Goal: Find specific page/section: Find specific page/section

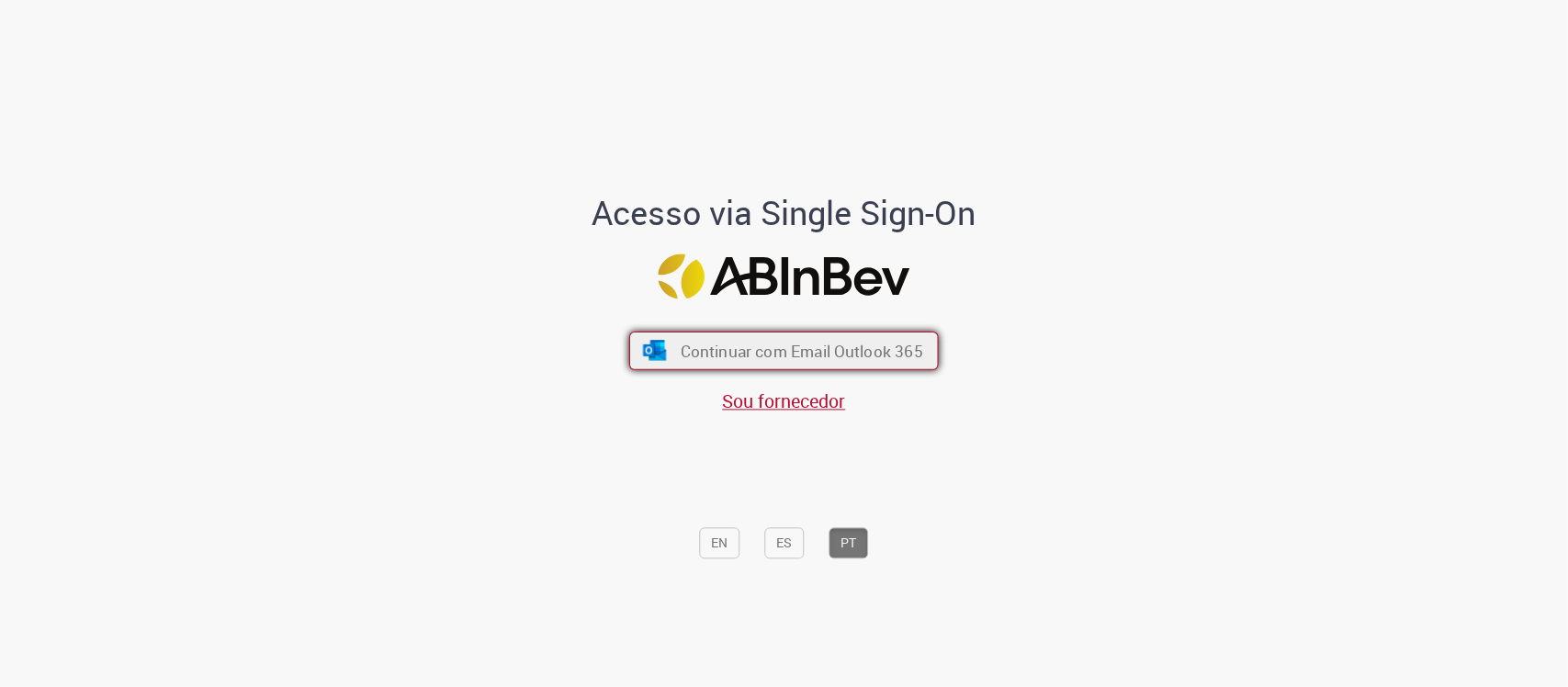
click at [843, 351] on span "Continuar com Email Outlook 365" at bounding box center [802, 349] width 243 height 21
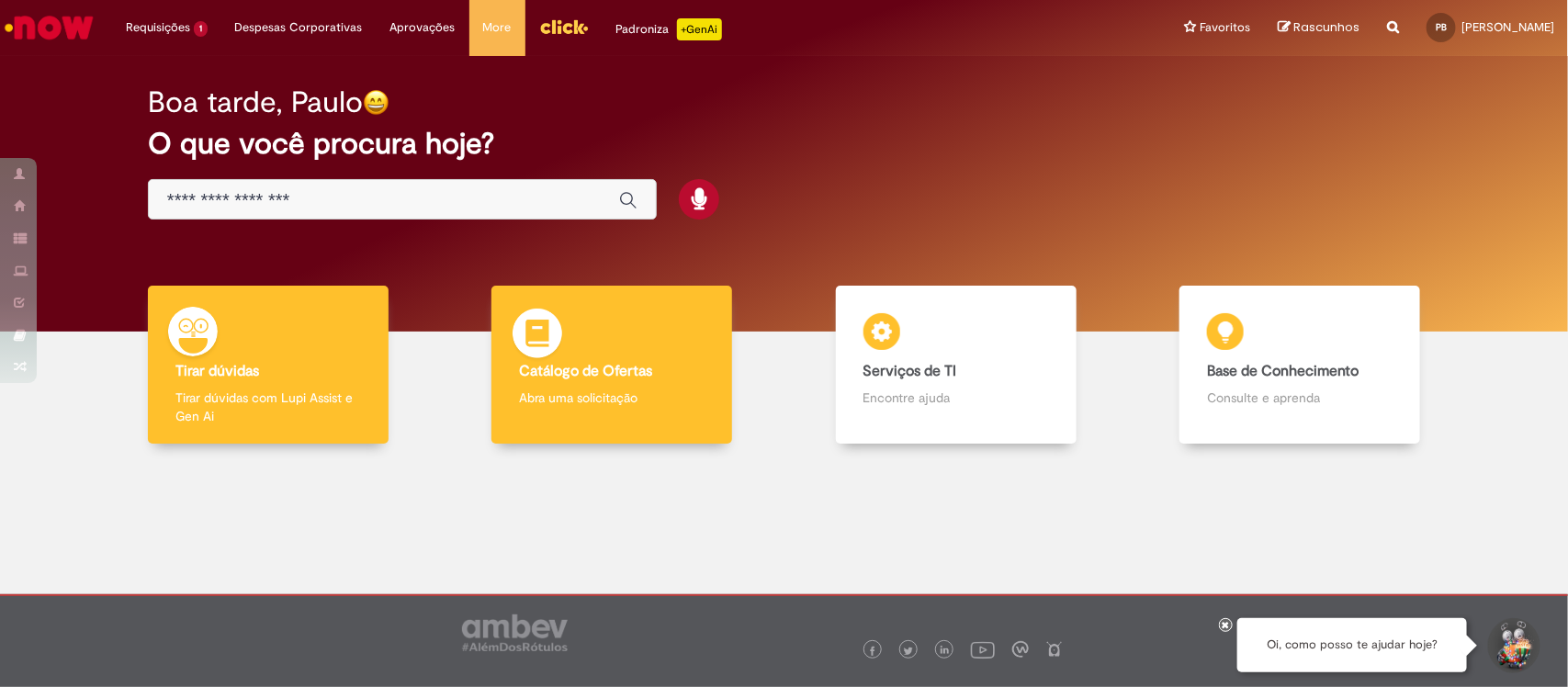
click at [595, 412] on div "Catálogo de Ofertas Catálogo de Ofertas Abra uma solicitação" at bounding box center [612, 364] width 241 height 159
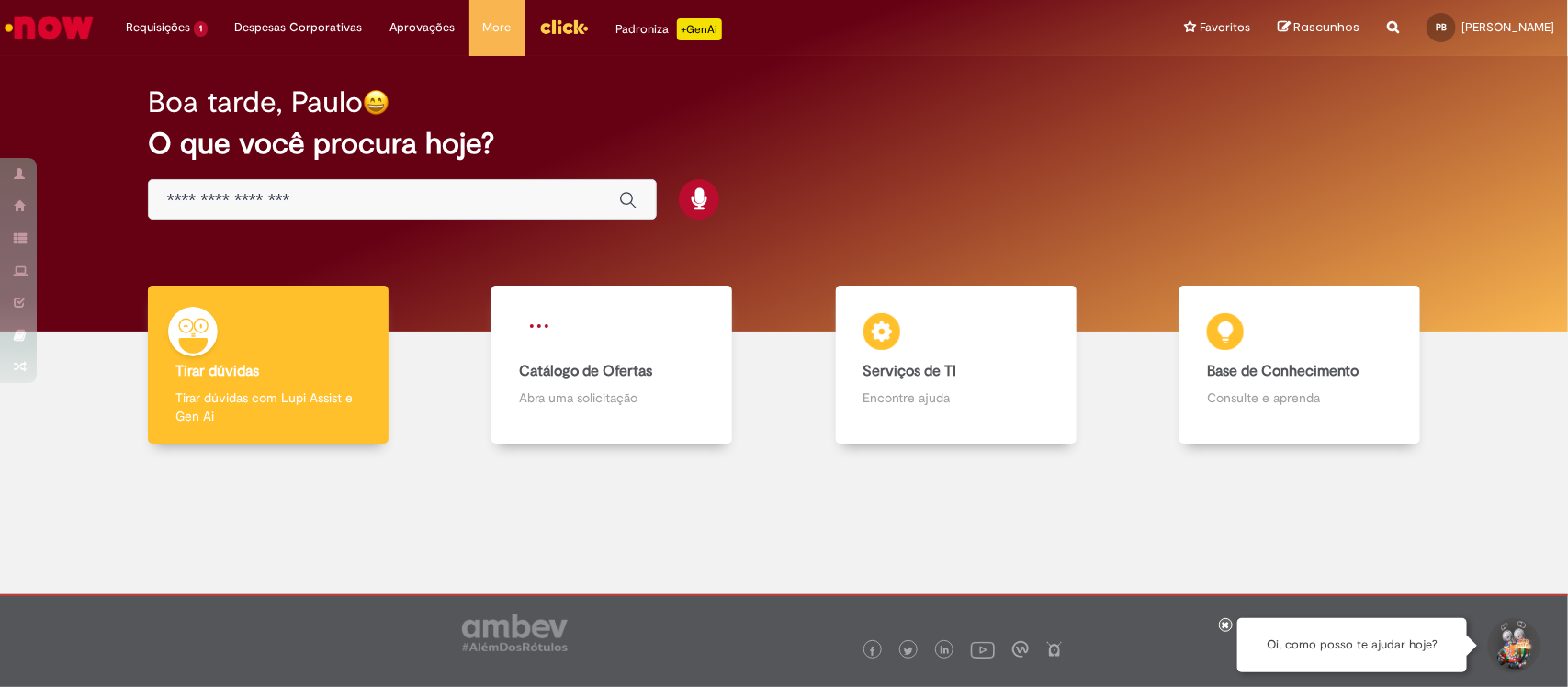
click at [20, 26] on img "Ir para a Homepage" at bounding box center [49, 27] width 95 height 37
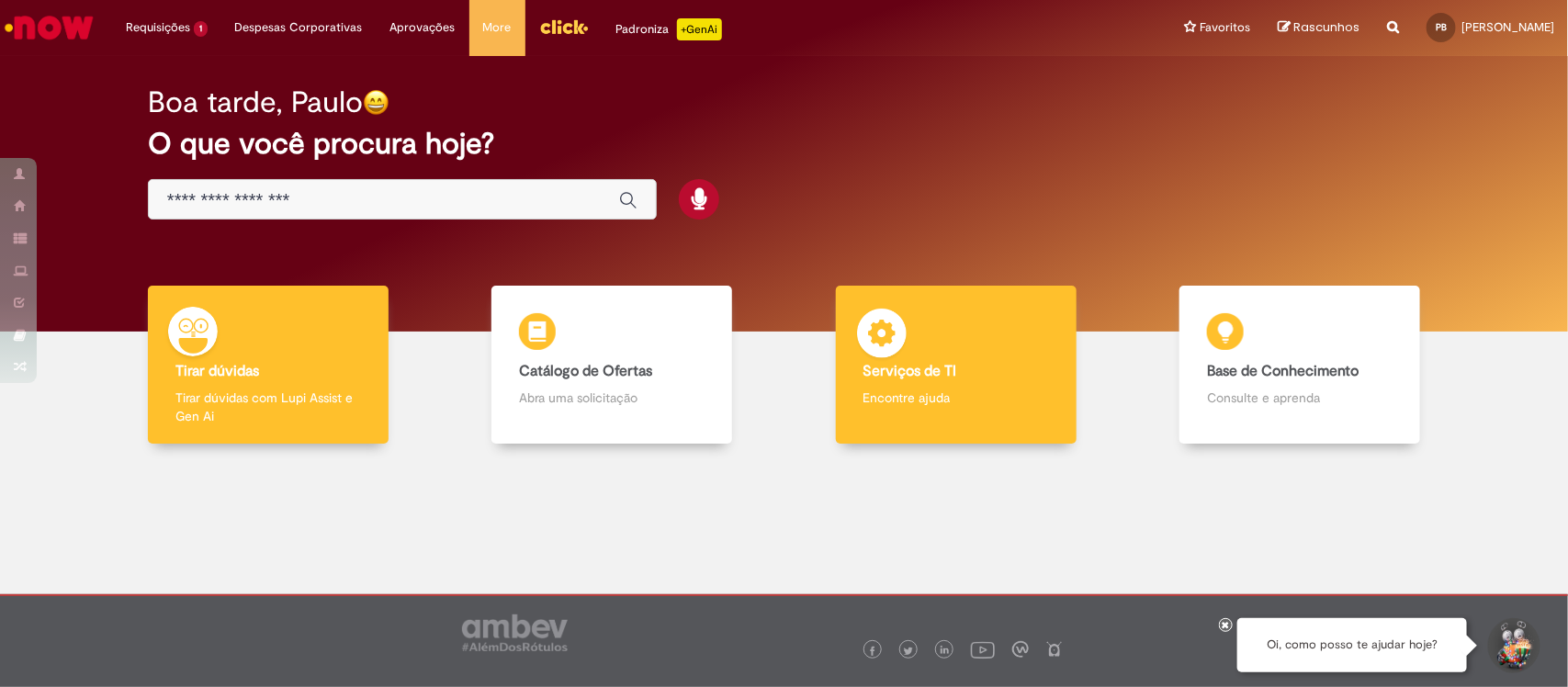
click at [988, 381] on div "Serviços de TI Serviços de TI Encontre ajuda" at bounding box center [956, 364] width 241 height 159
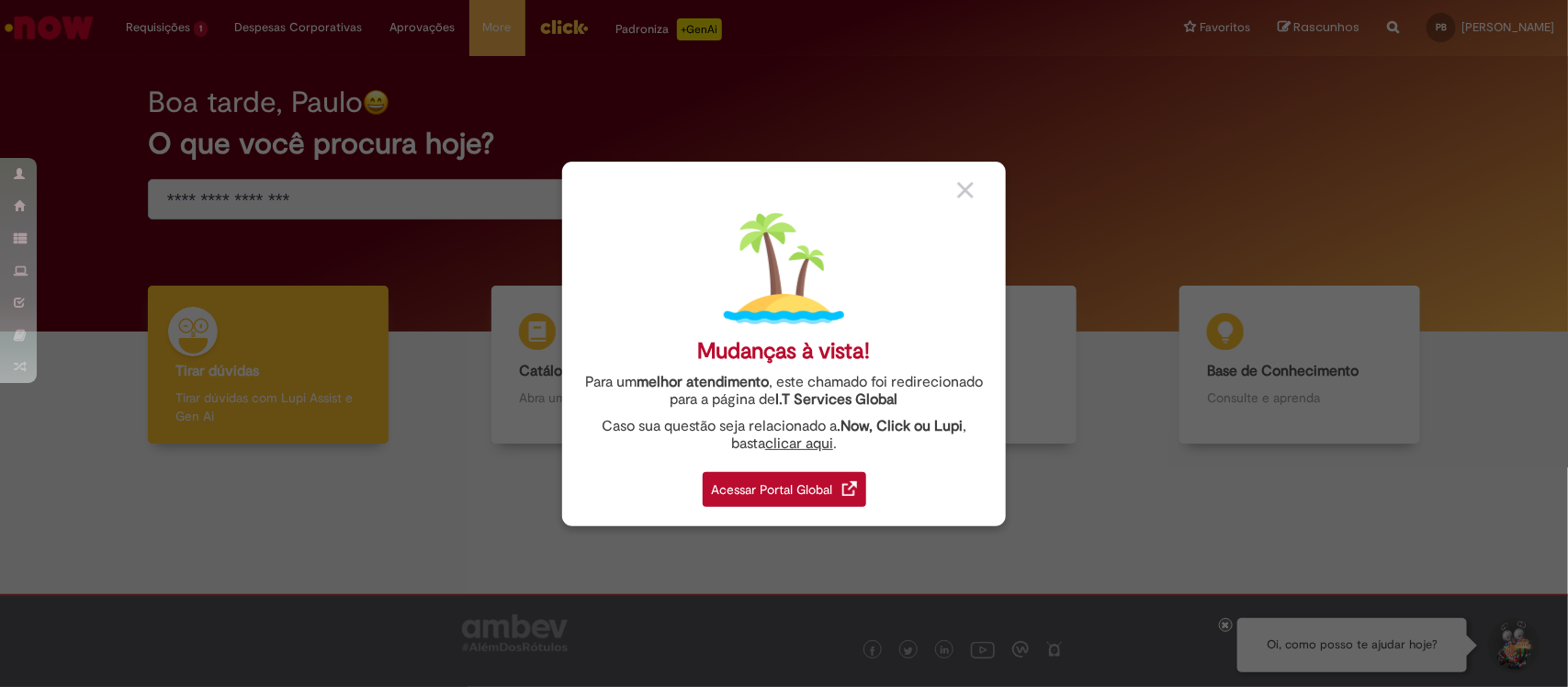
click at [753, 483] on div "Acessar Portal Global" at bounding box center [784, 489] width 164 height 35
